Goal: Communication & Community: Answer question/provide support

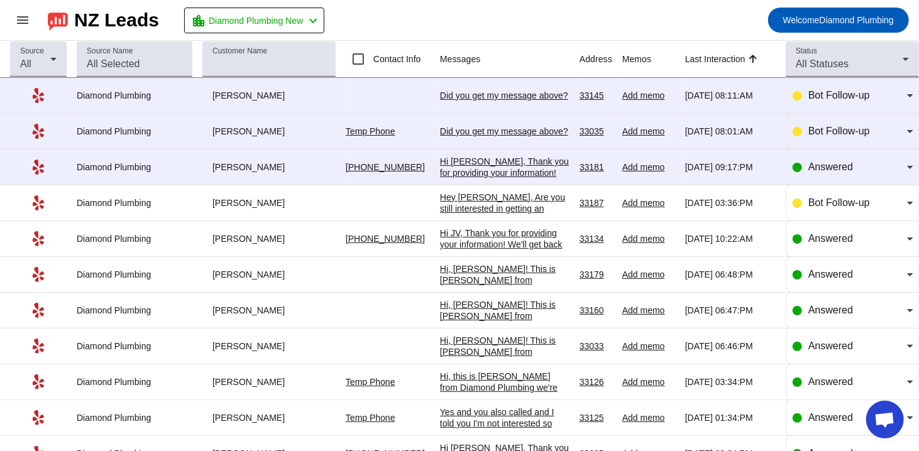
click at [457, 93] on div "Did you get my message above?​" at bounding box center [504, 95] width 129 height 11
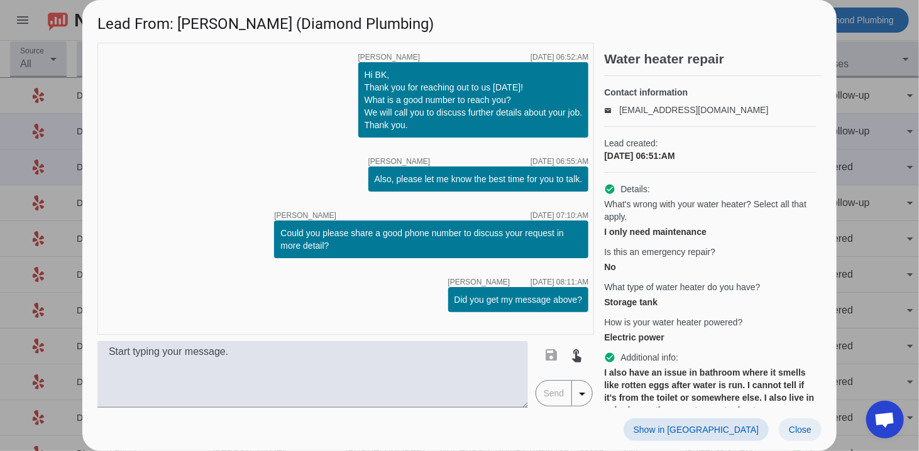
click at [799, 427] on span "Close" at bounding box center [799, 430] width 23 height 10
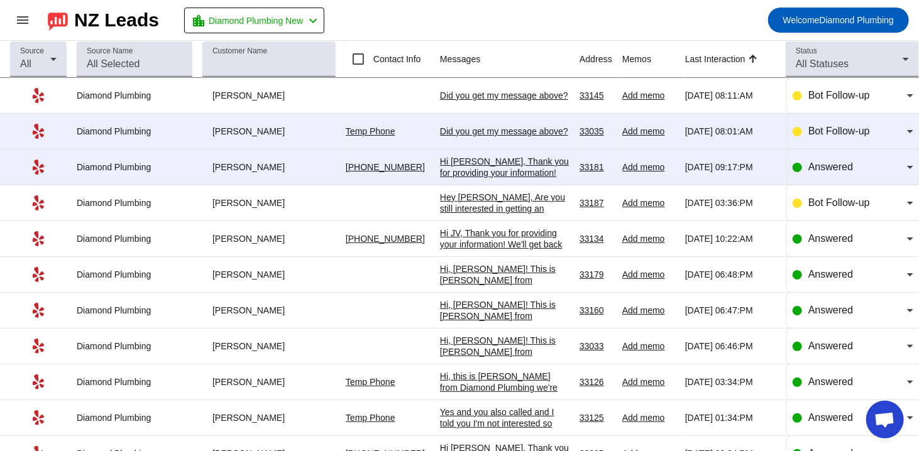
click at [456, 126] on div "Did you get my message above?​" at bounding box center [504, 131] width 129 height 11
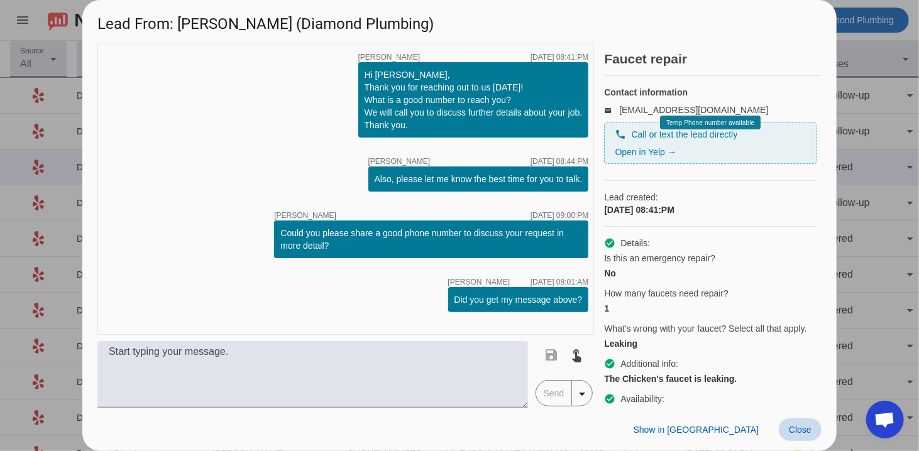
click at [793, 425] on span "Close" at bounding box center [799, 430] width 23 height 10
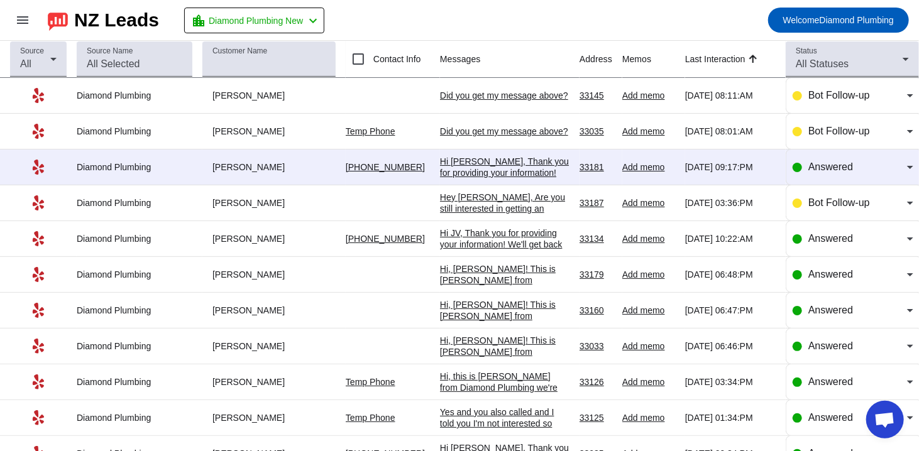
click at [465, 131] on div "Did you get my message above?​" at bounding box center [504, 131] width 129 height 11
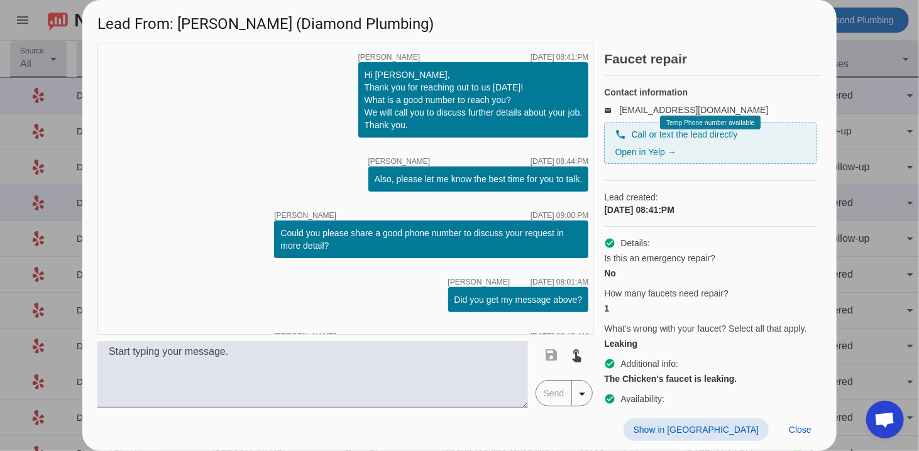
scroll to position [80, 0]
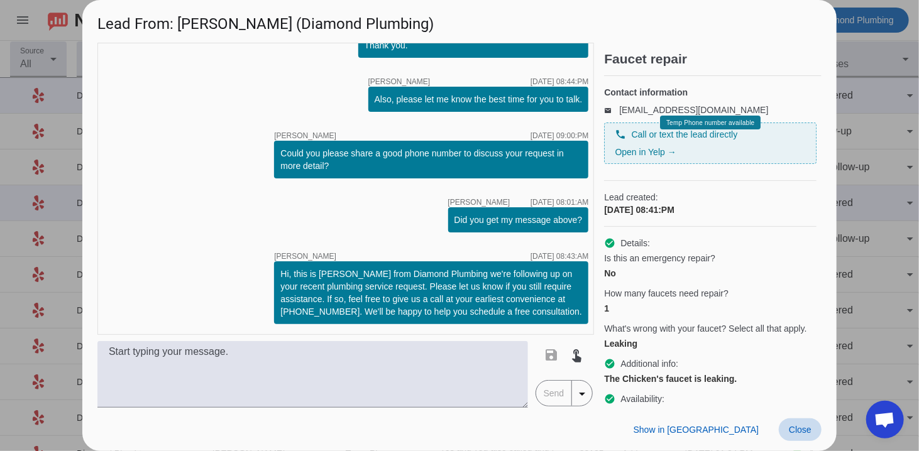
click at [796, 435] on span at bounding box center [799, 429] width 43 height 23
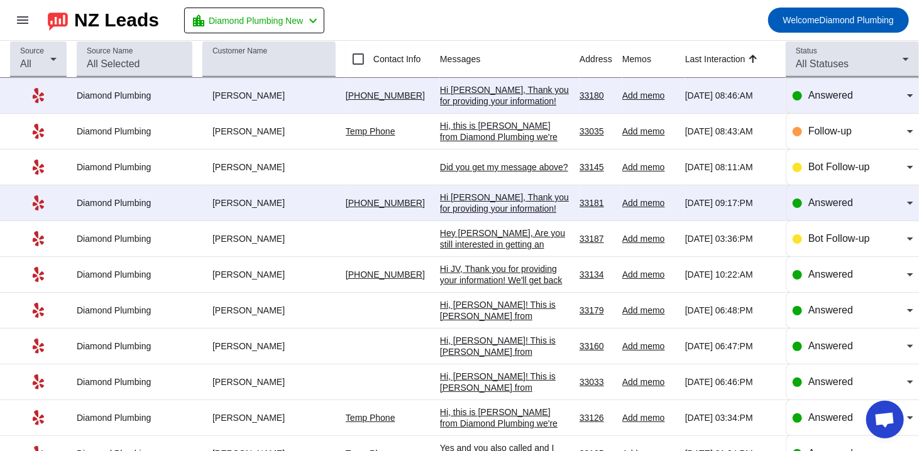
click at [488, 95] on div "Hi [PERSON_NAME], Thank you for providing your information! We'll get back to y…" at bounding box center [504, 106] width 129 height 45
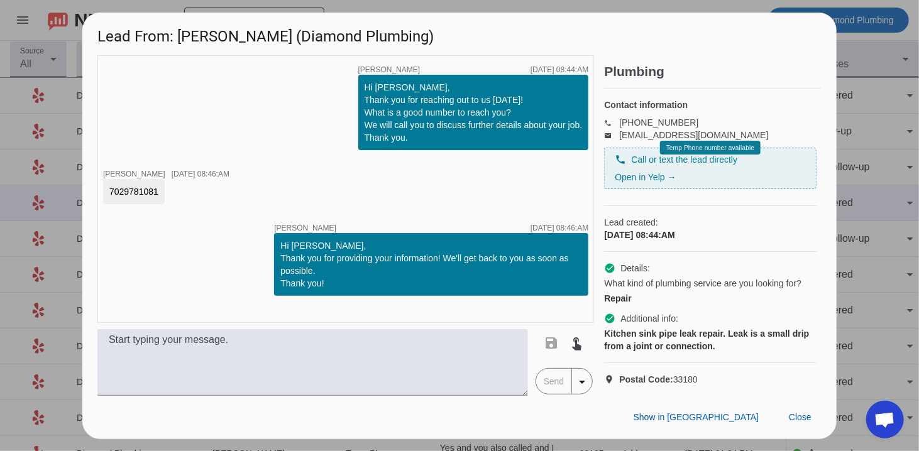
drag, startPoint x: 160, startPoint y: 183, endPoint x: 99, endPoint y: 177, distance: 61.3
click at [99, 177] on div "timer close [PERSON_NAME] [DATE] 08:44:AM Hi [PERSON_NAME], Thank you for reach…" at bounding box center [345, 189] width 496 height 268
copy div "7029781081"
drag, startPoint x: 183, startPoint y: 27, endPoint x: 243, endPoint y: 35, distance: 60.2
click at [243, 35] on h1 "Lead From: [PERSON_NAME] (Diamond Plumbing)" at bounding box center [459, 34] width 754 height 42
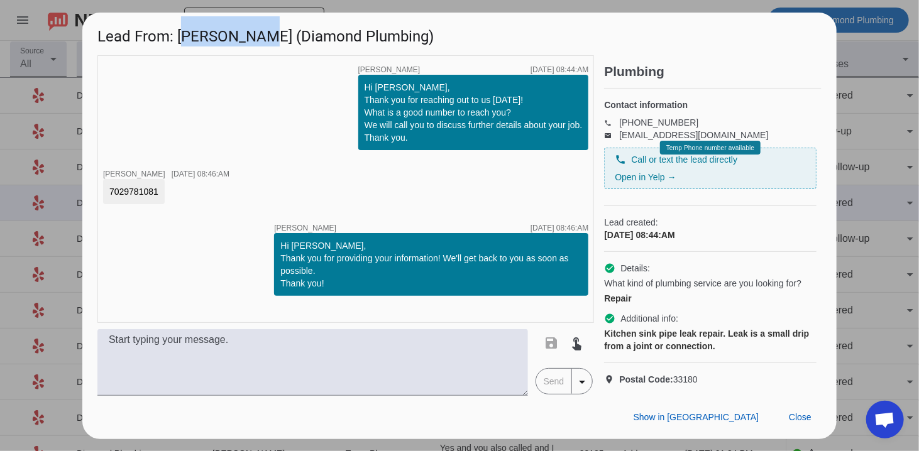
copy h1 "[PERSON_NAME]"
click at [813, 13] on h1 "Lead From: [PERSON_NAME] (Diamond Plumbing)" at bounding box center [459, 34] width 754 height 42
click at [804, 422] on span "Close" at bounding box center [799, 417] width 23 height 10
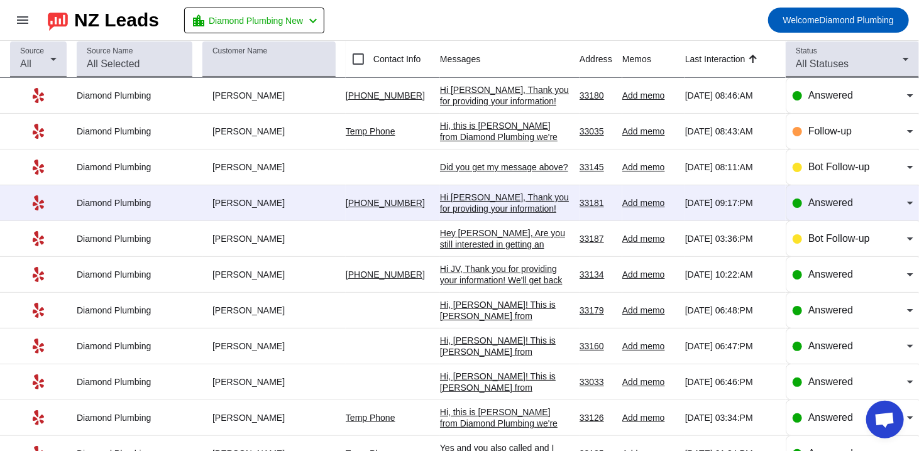
click at [457, 203] on div "Hi [PERSON_NAME], Thank you for providing your information! We'll get back to y…" at bounding box center [504, 214] width 129 height 45
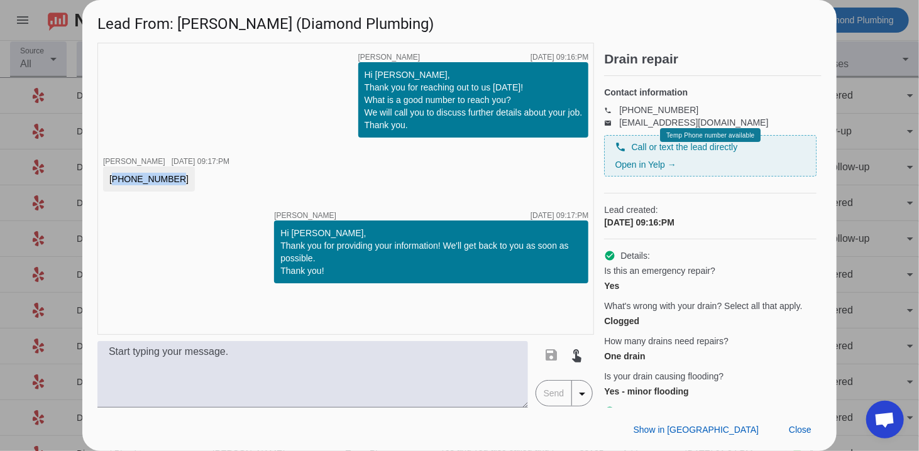
drag, startPoint x: 166, startPoint y: 178, endPoint x: 93, endPoint y: 177, distance: 72.9
click at [93, 178] on div "timer close [PERSON_NAME] [DATE] 09:16:PM Hi [PERSON_NAME], Thank you for reach…" at bounding box center [459, 225] width 754 height 365
copy div "[PHONE_NUMBER]"
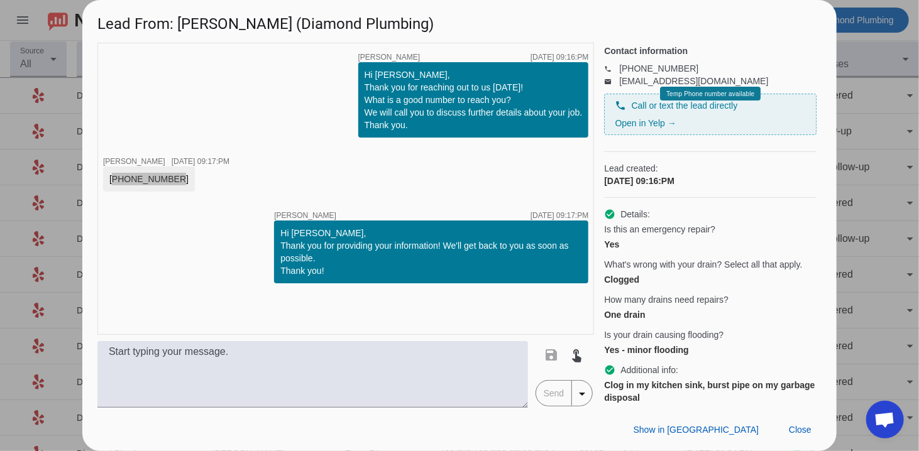
scroll to position [63, 0]
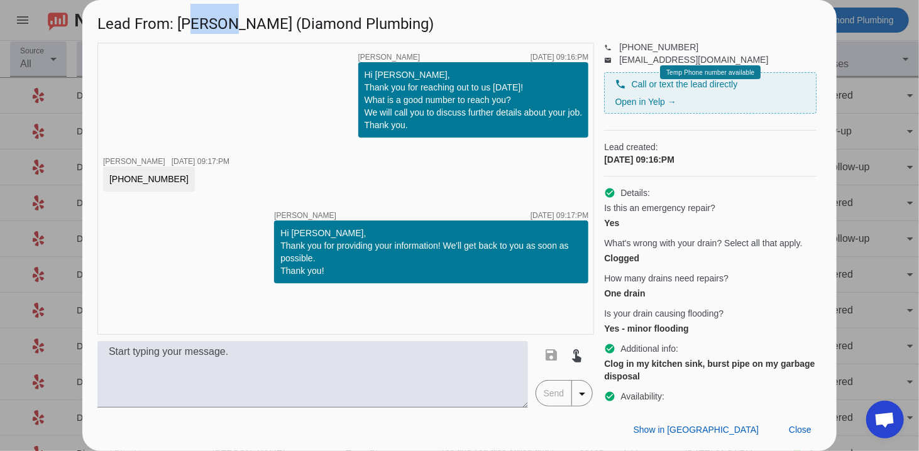
drag, startPoint x: 224, startPoint y: 31, endPoint x: 185, endPoint y: 28, distance: 39.0
click at [185, 28] on h1 "Lead From: [PERSON_NAME] (Diamond Plumbing)" at bounding box center [459, 21] width 754 height 42
click at [183, 28] on h1 "Lead From: [PERSON_NAME] (Diamond Plumbing)" at bounding box center [459, 21] width 754 height 42
drag, startPoint x: 181, startPoint y: 28, endPoint x: 224, endPoint y: 29, distance: 42.7
click at [224, 29] on h1 "Lead From: [PERSON_NAME] (Diamond Plumbing)" at bounding box center [459, 21] width 754 height 42
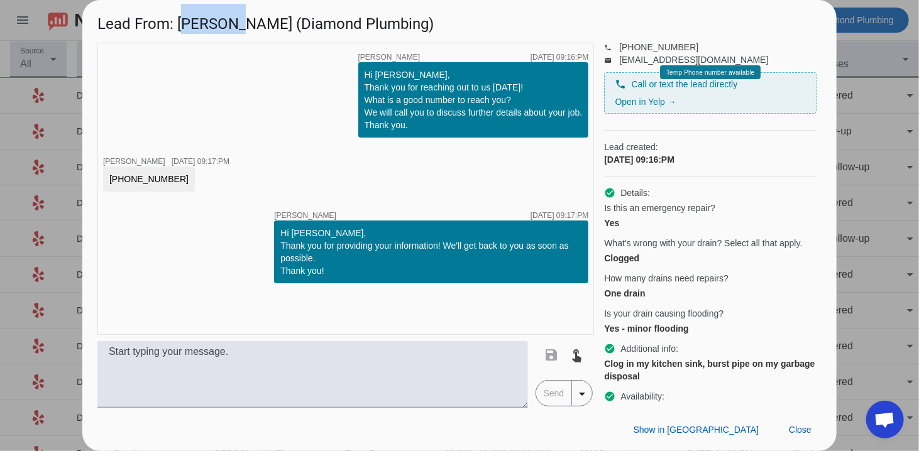
copy h1 "[PERSON_NAME]"
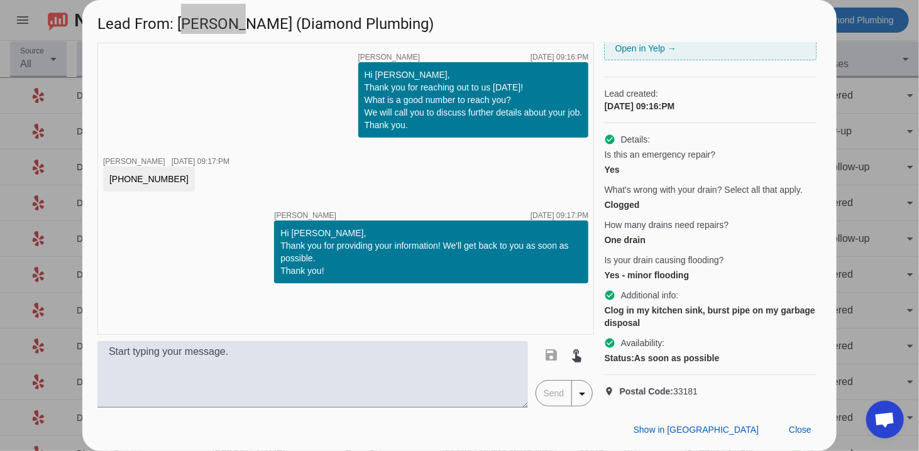
scroll to position [138, 0]
click at [108, 88] on div "timer close [PERSON_NAME] [DATE] 09:16:PM Hi [PERSON_NAME], Thank you for reach…" at bounding box center [345, 189] width 496 height 292
click at [797, 434] on span "Close" at bounding box center [799, 430] width 23 height 10
